Goal: Information Seeking & Learning: Find specific fact

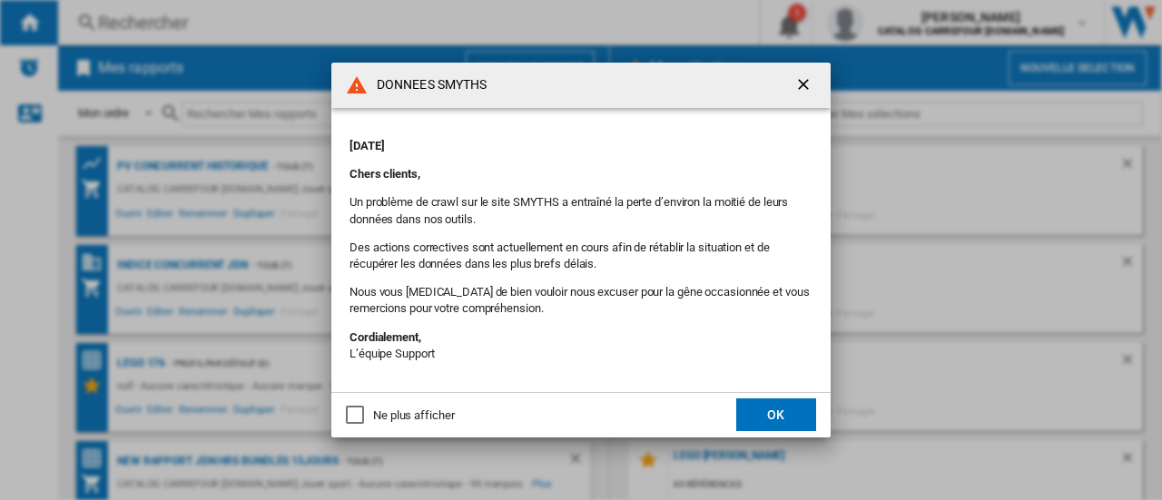
click at [775, 408] on button "OK" at bounding box center [776, 414] width 80 height 33
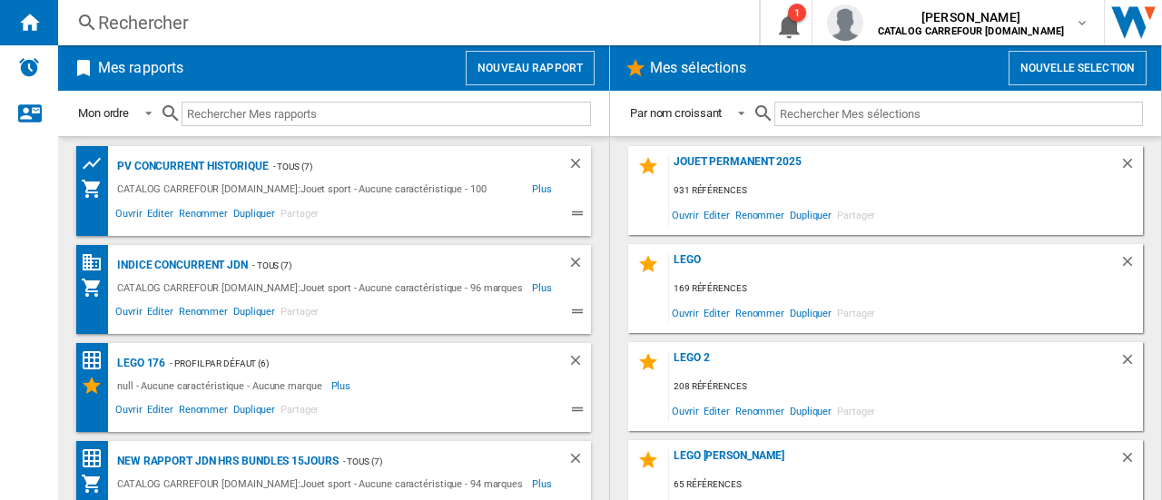
click at [277, 21] on div "Rechercher" at bounding box center [404, 22] width 613 height 25
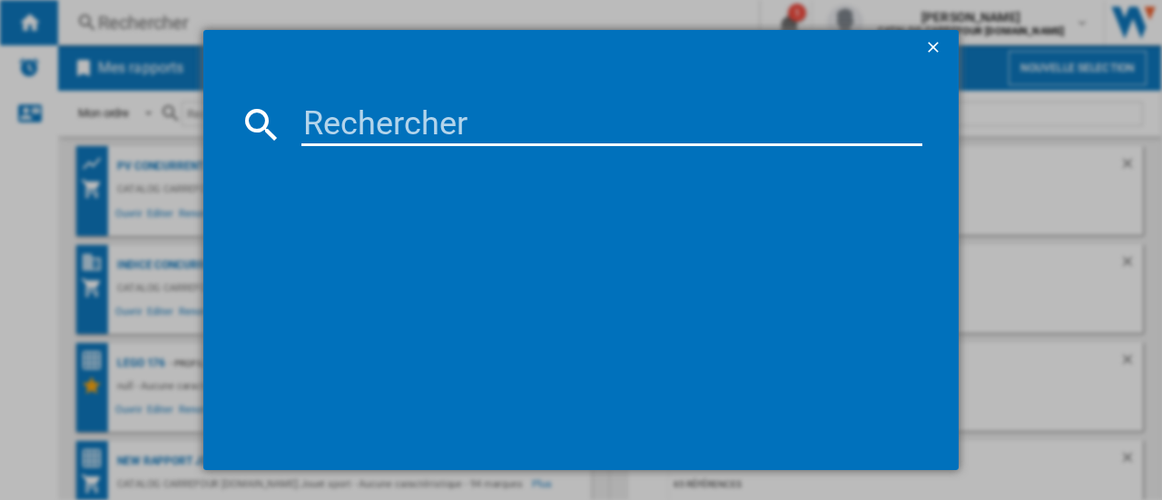
click at [321, 132] on input at bounding box center [611, 125] width 621 height 44
paste input "4001702024819"
type input "4001702024819"
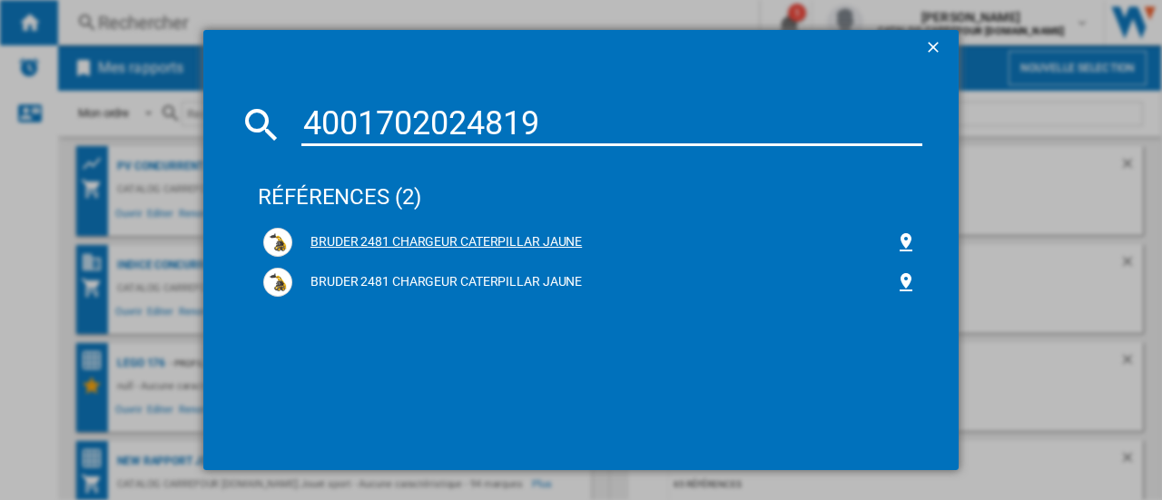
click at [413, 247] on div "BRUDER 2481 CHARGEUR CATERPILLAR JAUNE" at bounding box center [593, 242] width 603 height 18
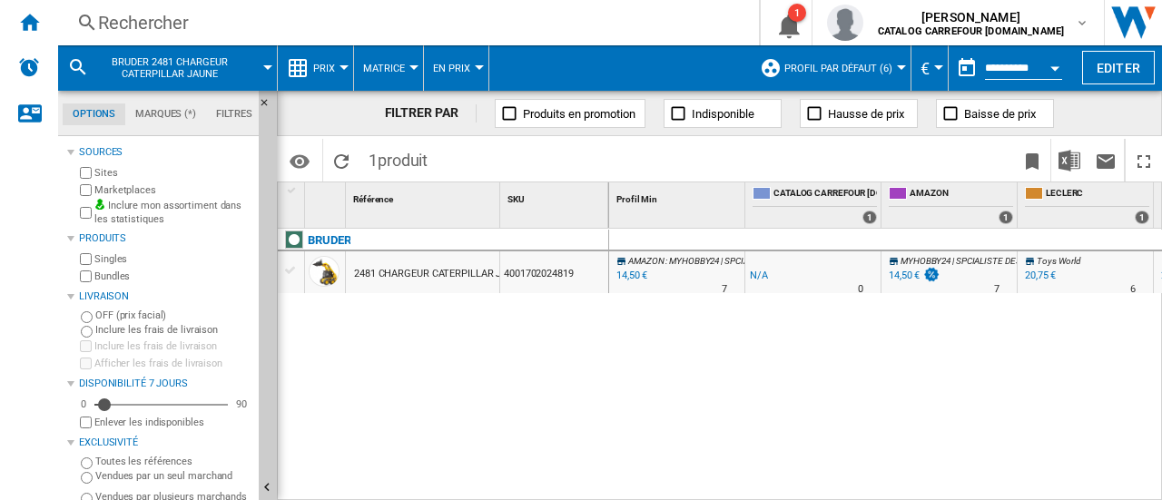
click at [121, 186] on label "Marketplaces" at bounding box center [172, 190] width 157 height 14
click at [895, 275] on div "18,95 €" at bounding box center [903, 276] width 31 height 12
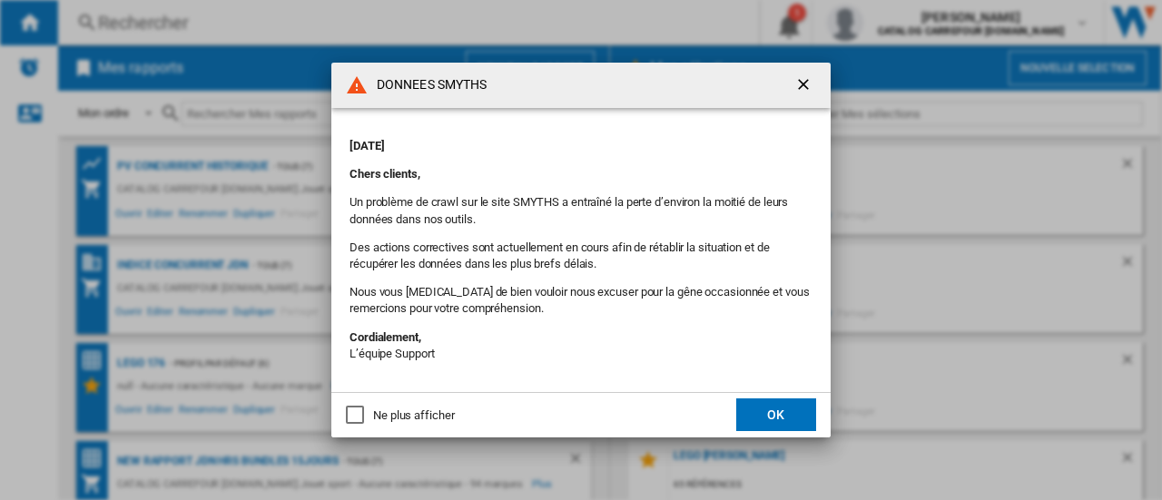
click at [802, 79] on ng-md-icon "getI18NText('BUTTONS.CLOSE_DIALOG')" at bounding box center [805, 86] width 22 height 22
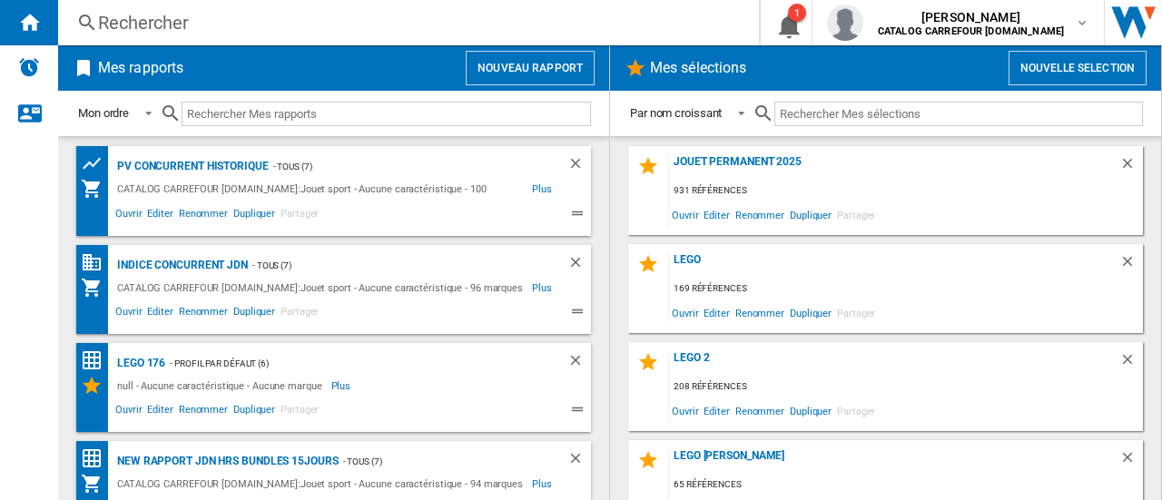
click at [198, 22] on div "Rechercher" at bounding box center [404, 22] width 613 height 25
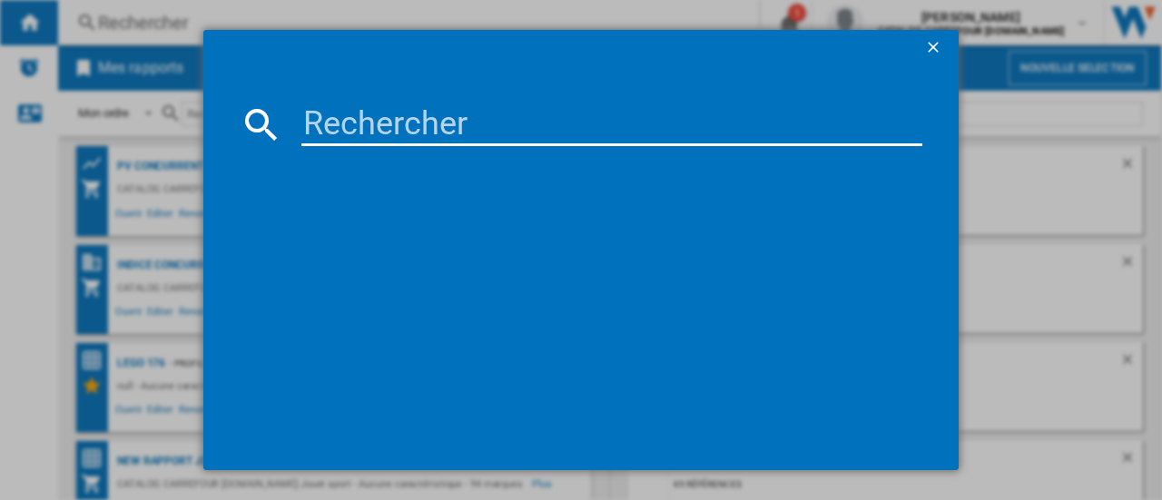
click at [321, 128] on input at bounding box center [611, 125] width 621 height 44
paste input "4893993268092"
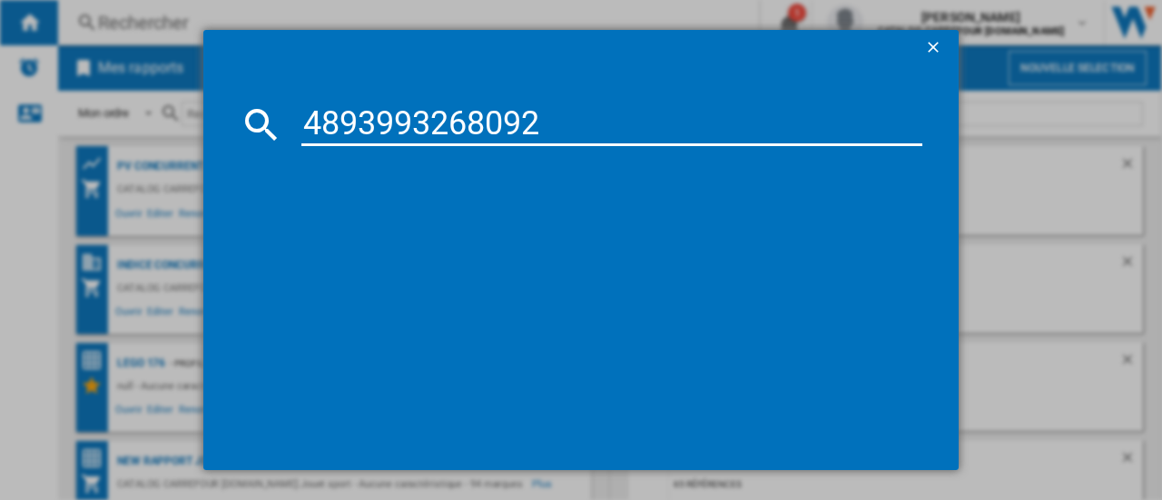
type input "4893993268092"
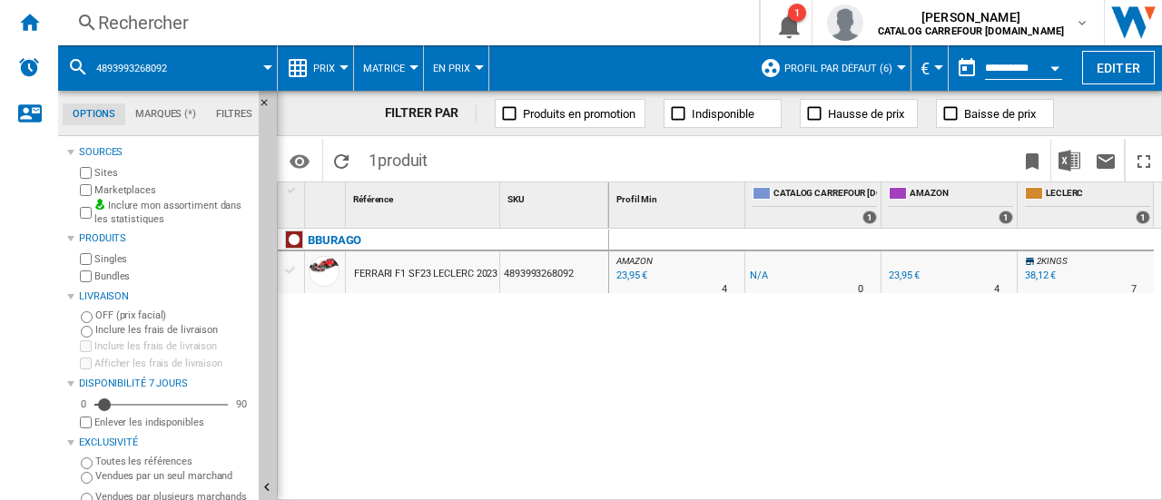
click at [102, 188] on label "Marketplaces" at bounding box center [172, 190] width 157 height 14
click at [209, 23] on div "Rechercher" at bounding box center [404, 22] width 613 height 25
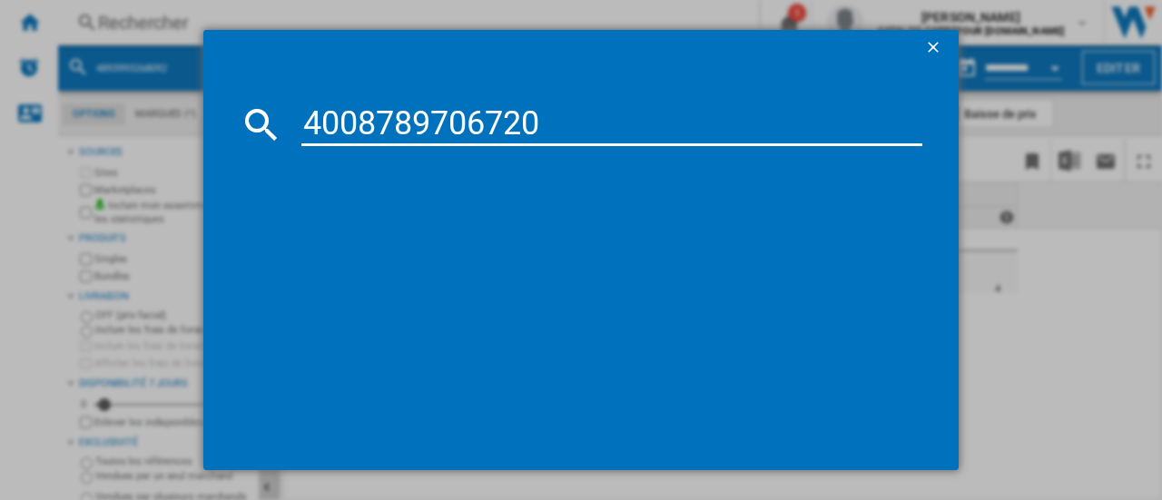
type input "4008789706720"
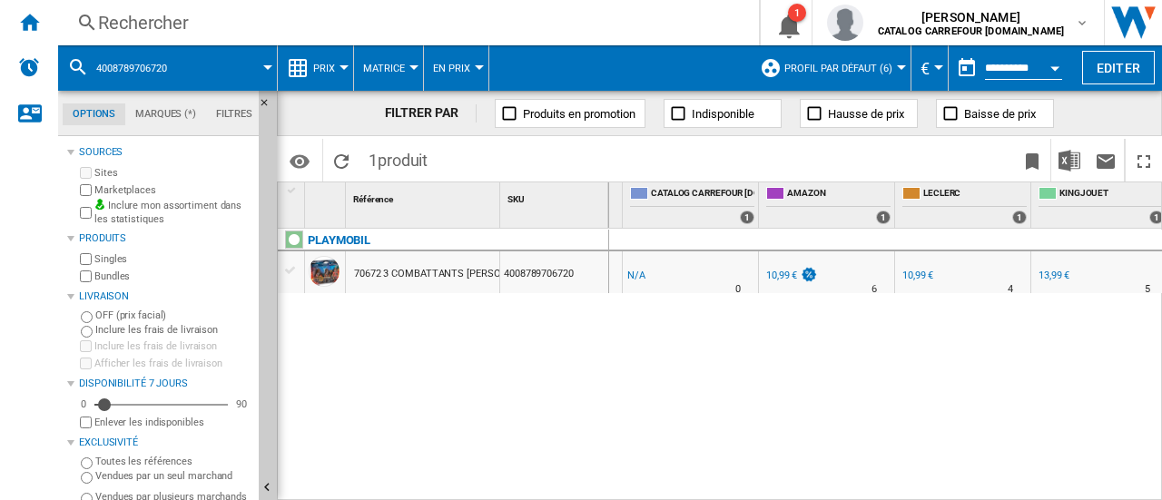
scroll to position [0, 127]
click at [207, 22] on div "Rechercher" at bounding box center [404, 22] width 613 height 25
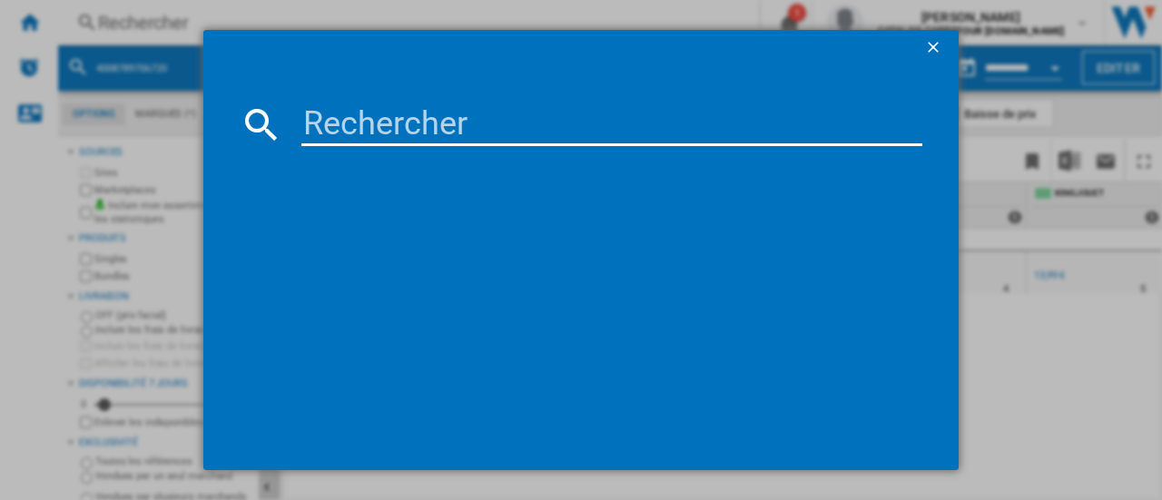
type input "3286413024506"
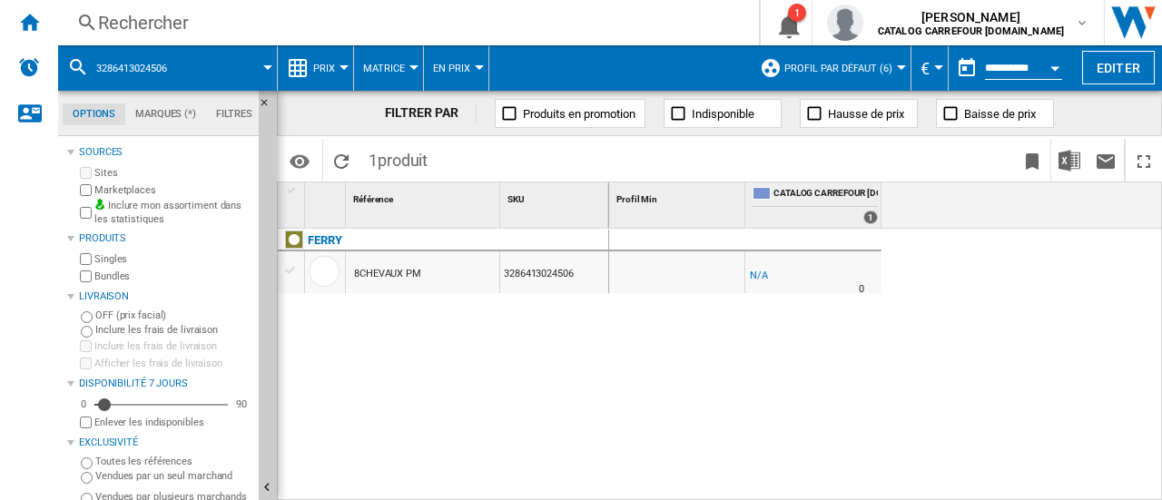
click at [132, 19] on div "Rechercher" at bounding box center [404, 22] width 613 height 25
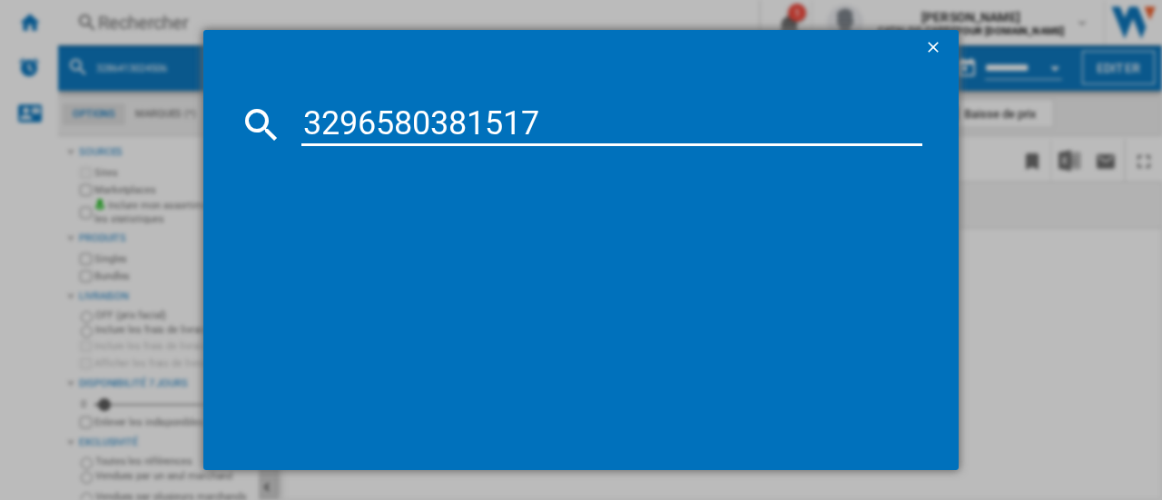
type input "3296580381517"
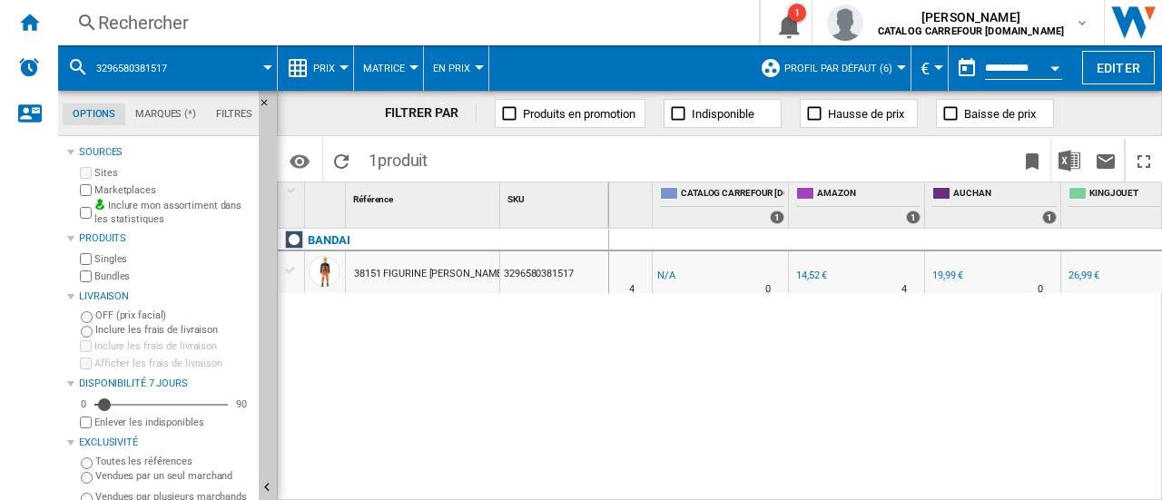
scroll to position [0, 127]
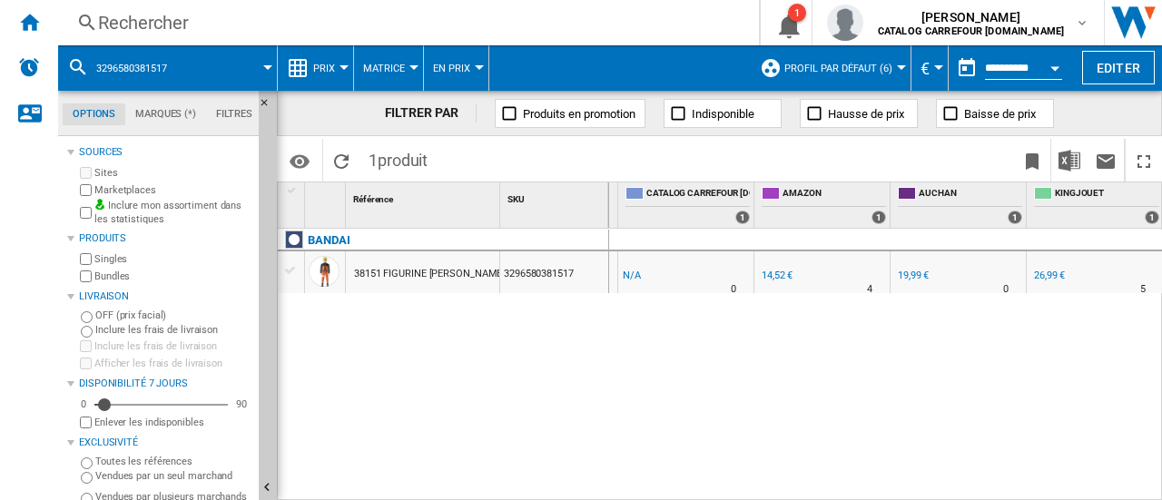
click at [203, 23] on div "Rechercher" at bounding box center [404, 22] width 613 height 25
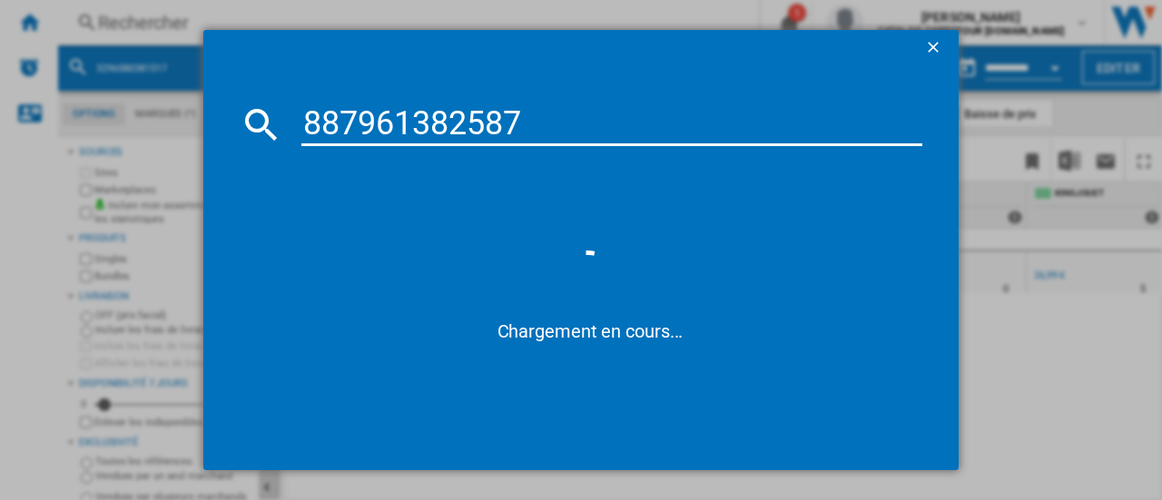
click at [308, 117] on input "887961382587" at bounding box center [611, 125] width 621 height 44
type input "0887961382587"
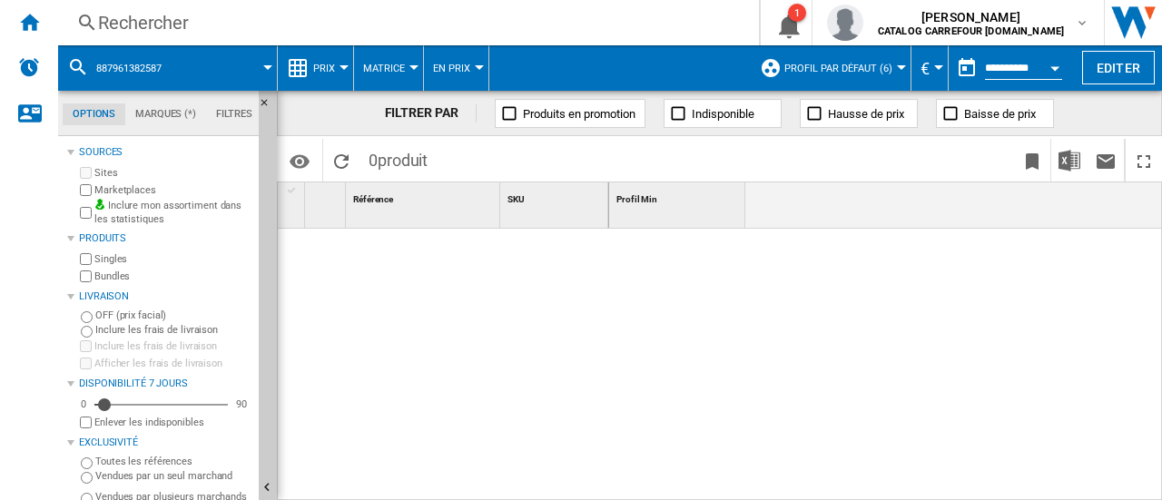
click at [142, 19] on div "Rechercher" at bounding box center [404, 22] width 613 height 25
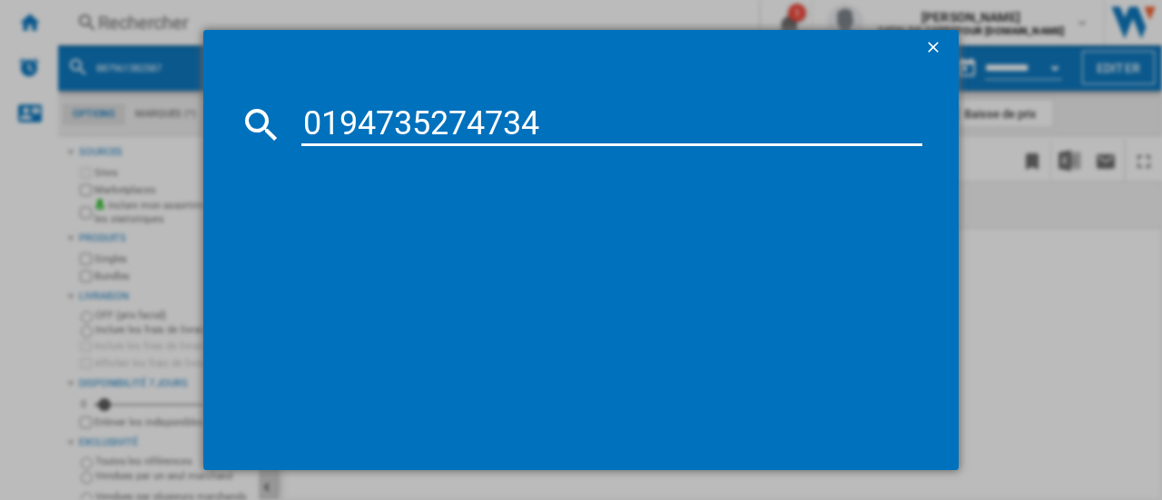
type input "0194735274734"
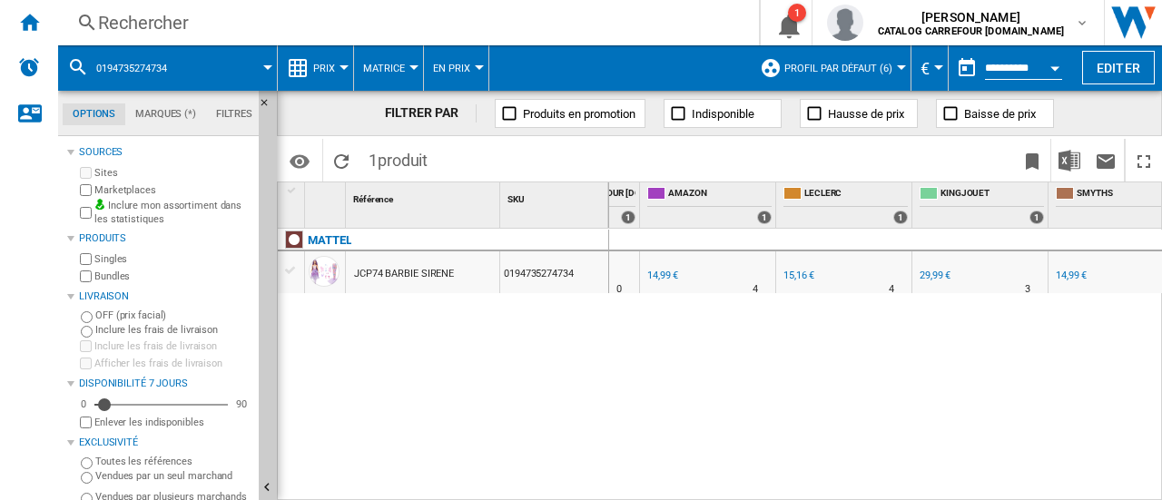
scroll to position [0, 263]
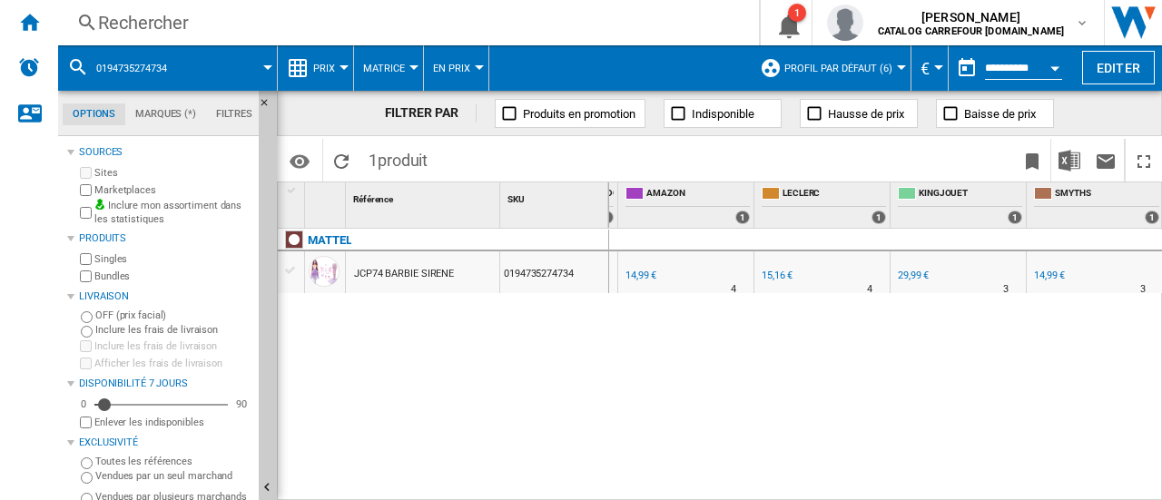
click at [123, 21] on div "Rechercher" at bounding box center [404, 22] width 613 height 25
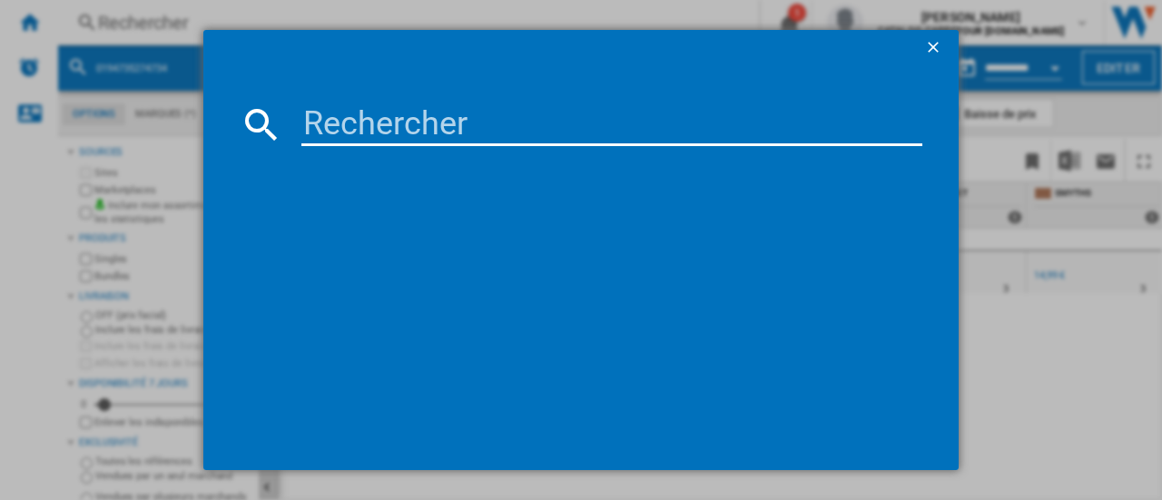
type input "3286413013227"
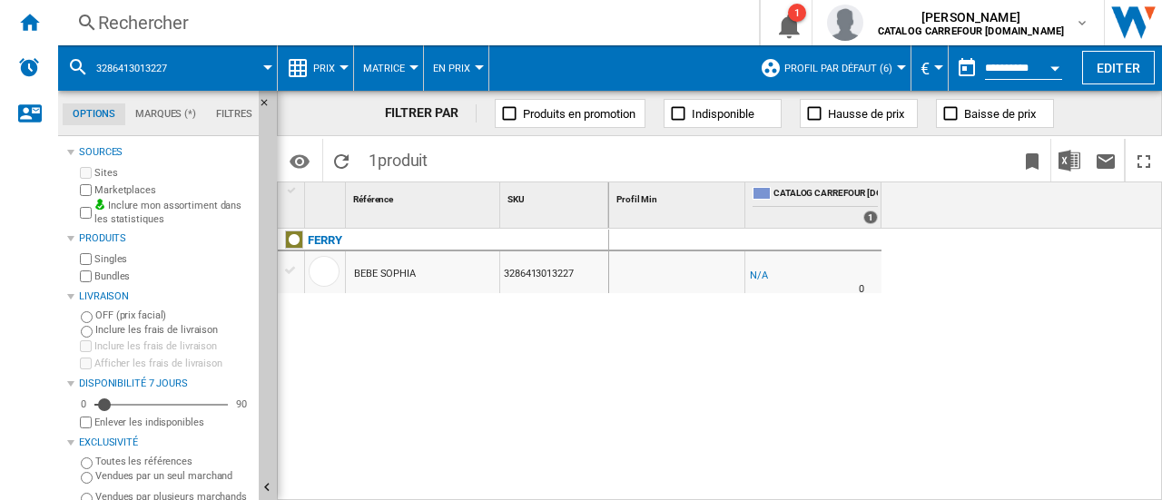
click at [140, 31] on div "Rechercher" at bounding box center [404, 22] width 613 height 25
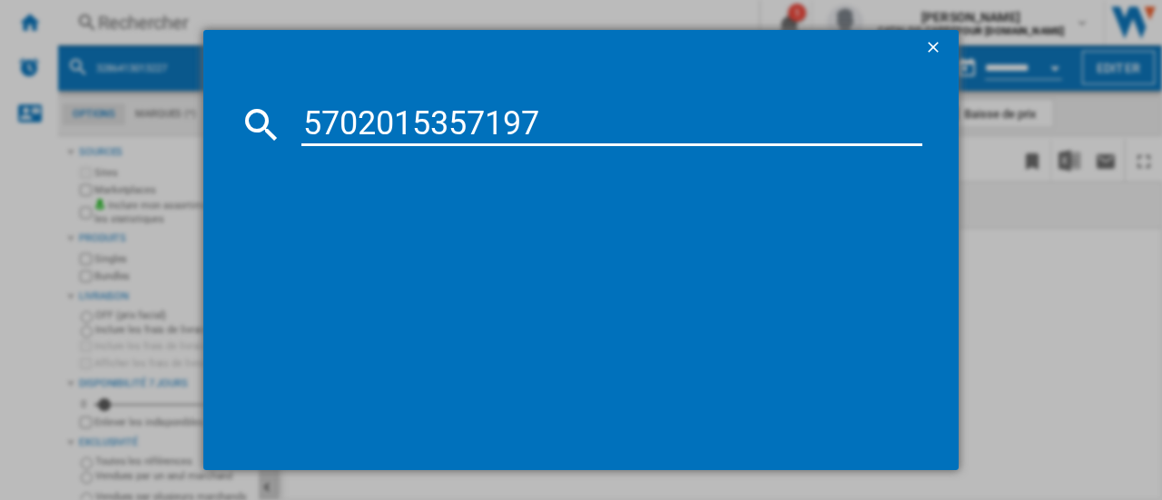
type input "5702015357197"
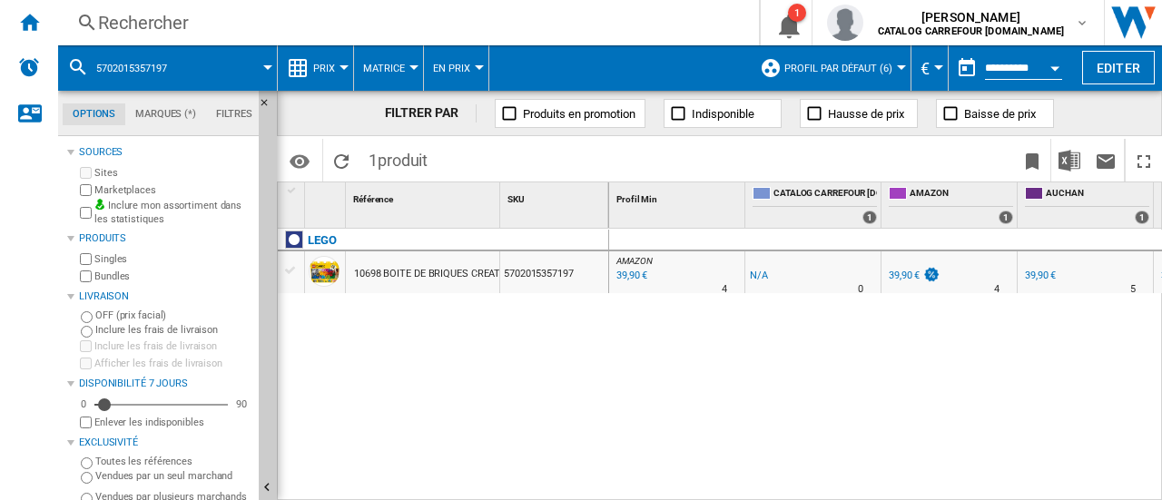
drag, startPoint x: 963, startPoint y: 490, endPoint x: 1149, endPoint y: 478, distance: 186.4
click at [1149, 478] on div "AMAZON : FR AMAZON -1.0 % 39,90 € % N/A 4 AMAZON : FR AMAZON -1.0 % -1 € % N/A" at bounding box center [886, 365] width 554 height 273
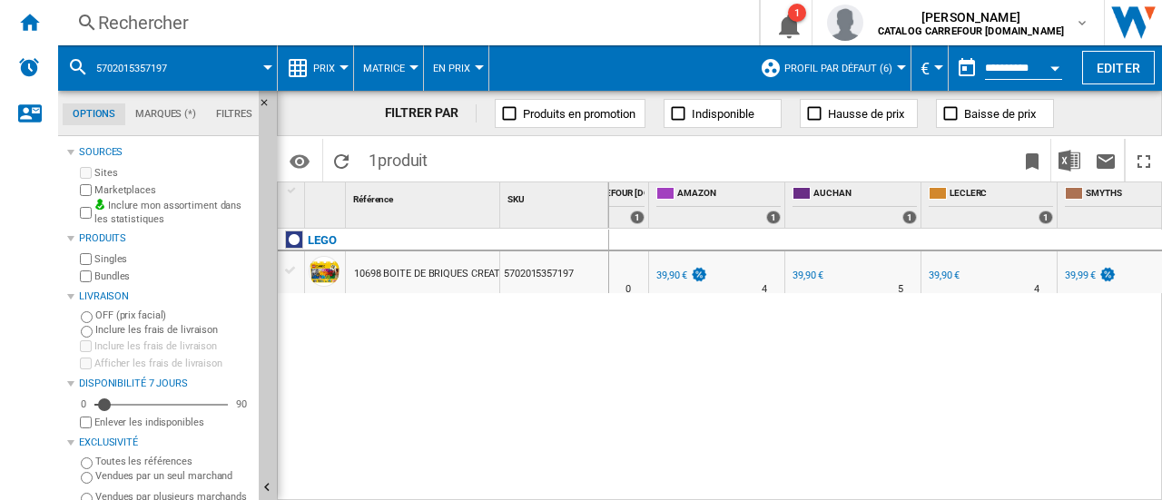
scroll to position [0, 263]
